Goal: Information Seeking & Learning: Learn about a topic

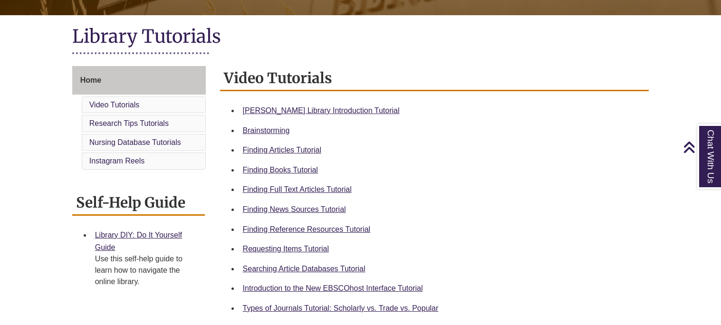
scroll to position [202, 0]
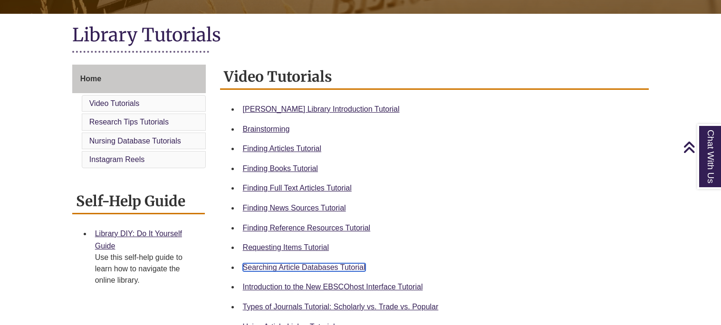
click at [325, 264] on link "Searching Article Databases Tutorial" at bounding box center [304, 267] width 123 height 8
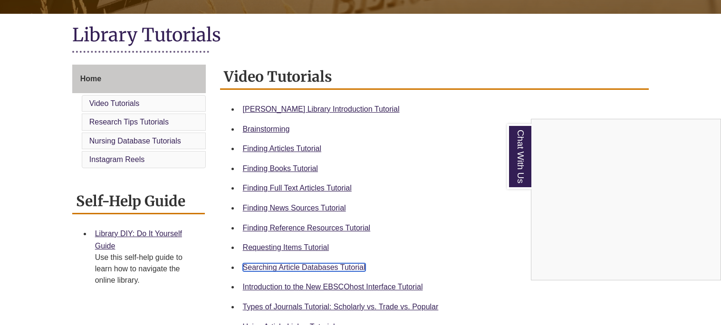
scroll to position [0, 0]
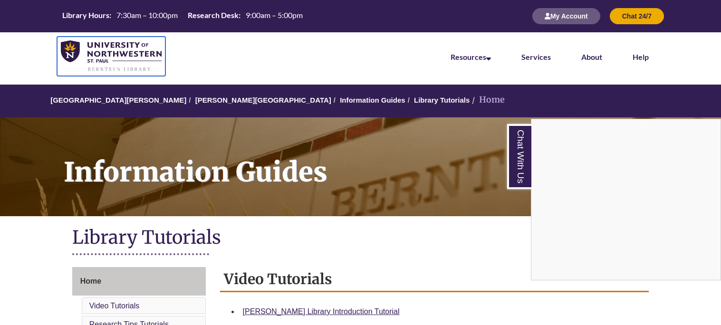
click at [104, 58] on img at bounding box center [111, 56] width 101 height 32
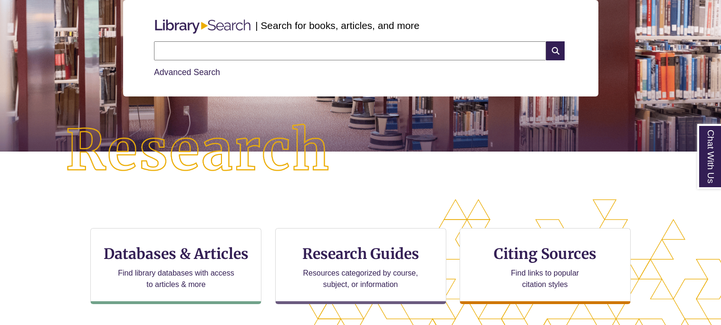
scroll to position [124, 0]
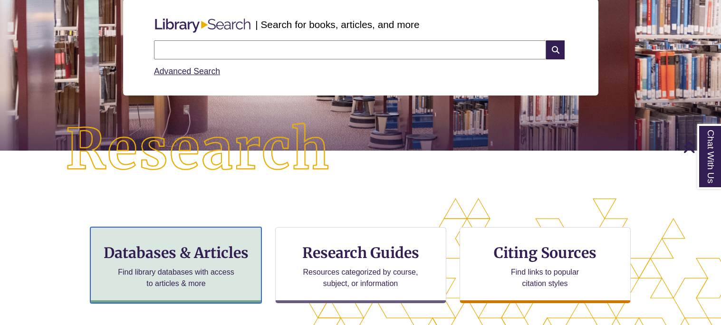
click at [176, 258] on h3 "Databases & Articles" at bounding box center [175, 253] width 155 height 18
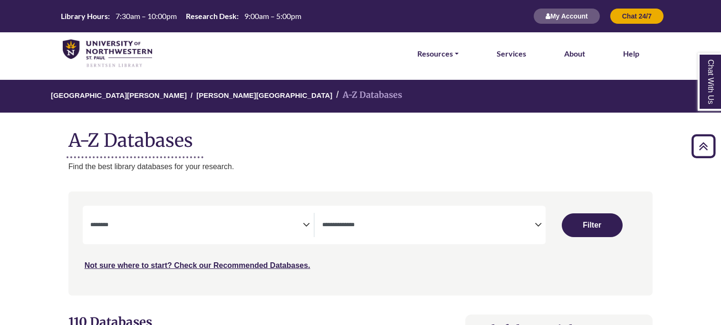
select select "Database Subject Filter"
select select "Database Types Filter"
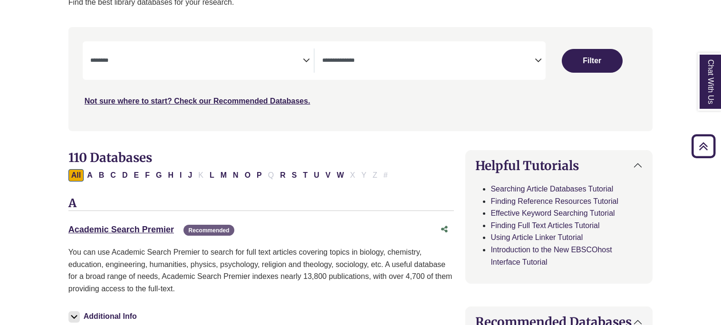
scroll to position [164, 0]
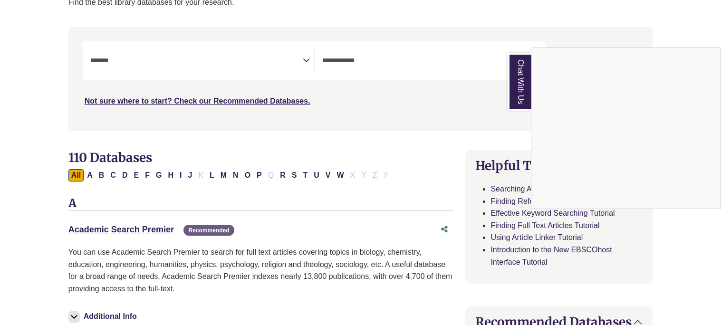
click at [122, 227] on div "Chat With Us" at bounding box center [360, 162] width 721 height 325
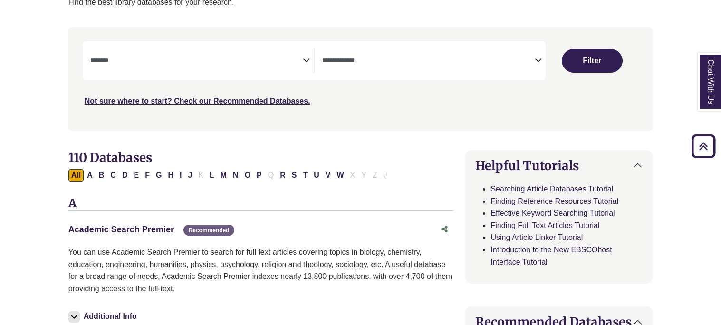
click at [162, 228] on link "Academic Search Premier This link opens in a new window" at bounding box center [120, 230] width 105 height 10
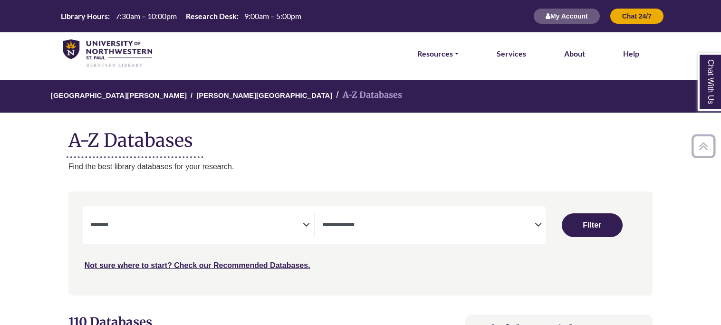
select select "Database Subject Filter"
select select "Database Types Filter"
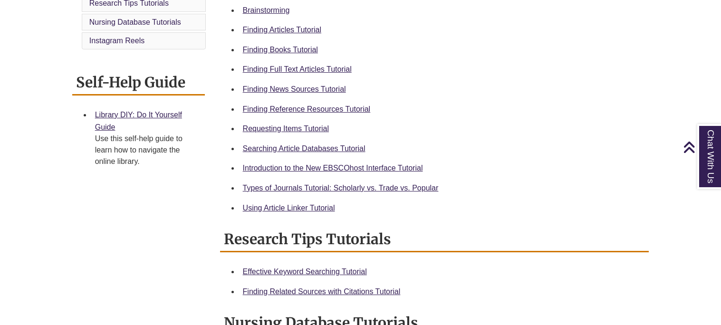
scroll to position [323, 0]
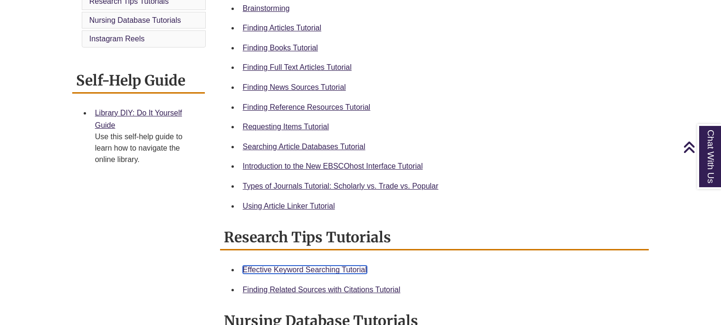
click at [315, 266] on link "Effective Keyword Searching Tutorial" at bounding box center [305, 270] width 124 height 8
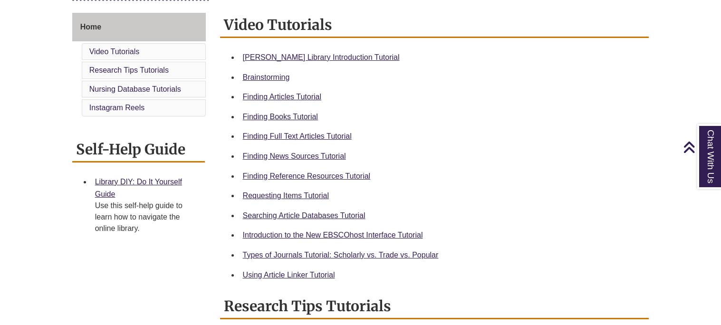
scroll to position [257, 0]
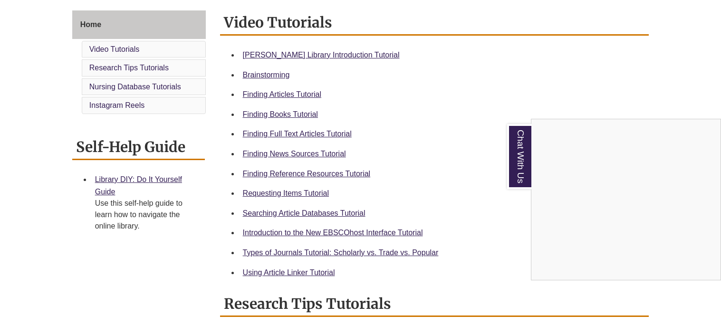
click at [316, 133] on div "Chat With Us" at bounding box center [360, 162] width 721 height 325
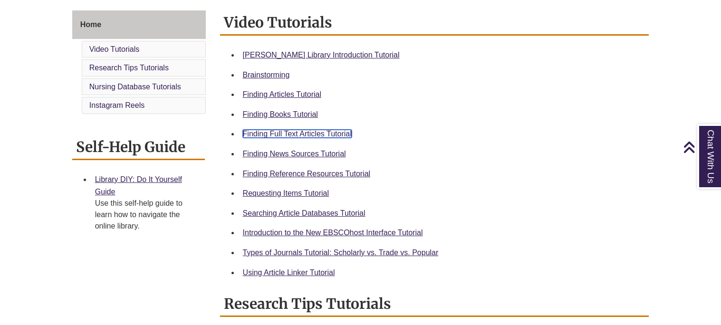
click at [325, 135] on link "Finding Full Text Articles Tutorial" at bounding box center [297, 134] width 109 height 8
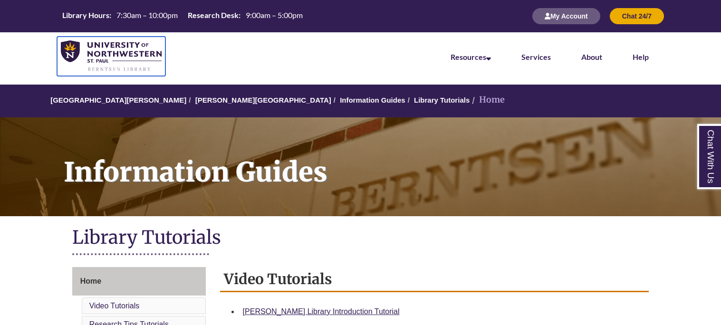
click at [92, 54] on img at bounding box center [111, 56] width 101 height 32
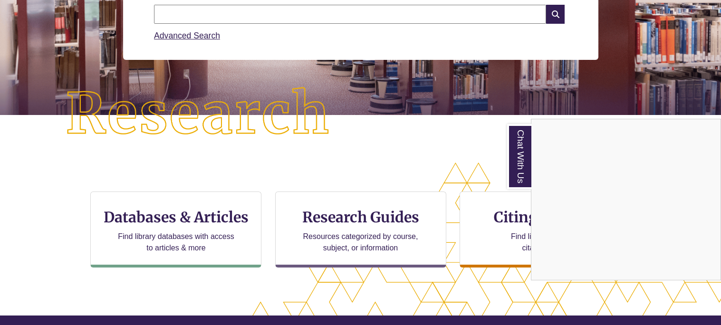
scroll to position [159, 0]
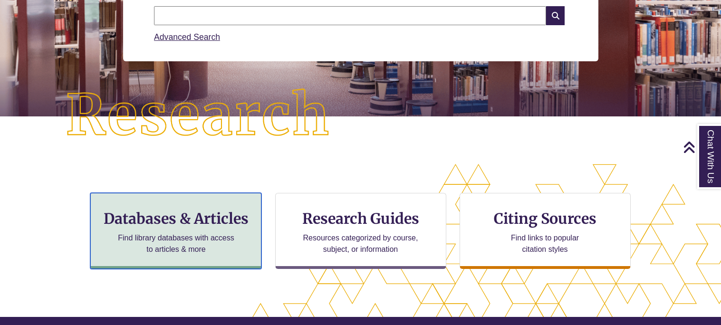
click at [197, 239] on p "Find library databases with access to articles & more" at bounding box center [176, 243] width 124 height 23
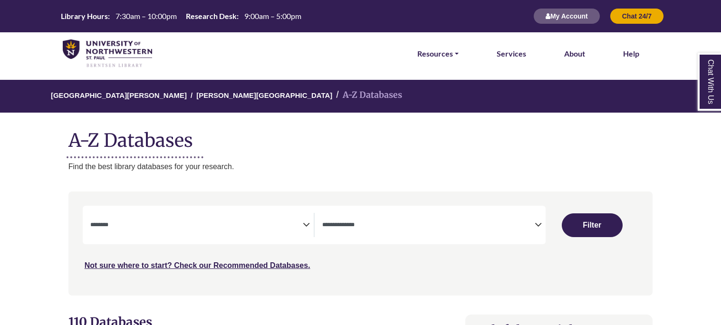
select select "Database Subject Filter"
select select "Database Types Filter"
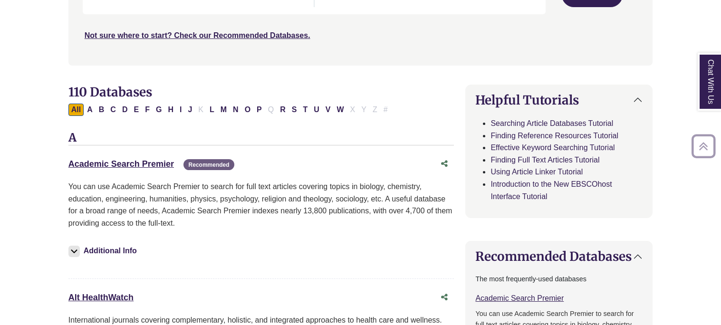
scroll to position [231, 0]
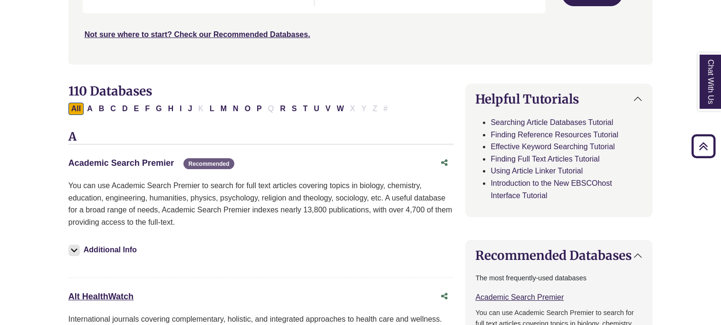
click at [129, 162] on link "Academic Search Premier This link opens in a new window" at bounding box center [120, 163] width 105 height 10
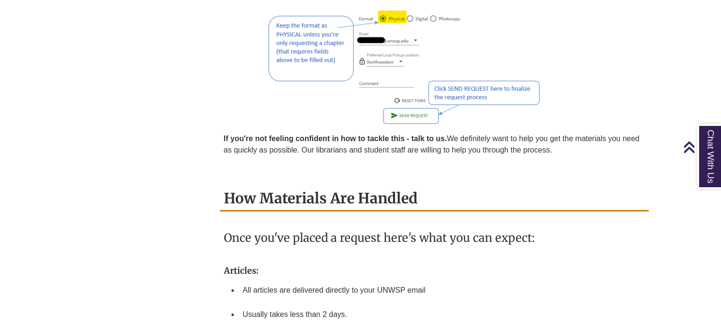
scroll to position [925, 0]
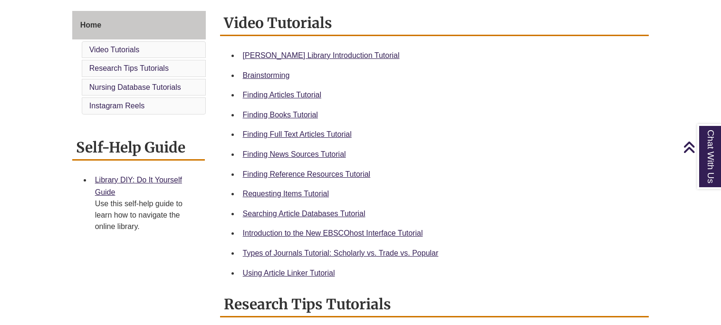
scroll to position [257, 0]
click at [291, 270] on link "Using Article Linker Tutorial" at bounding box center [289, 272] width 92 height 8
